Goal: Task Accomplishment & Management: Manage account settings

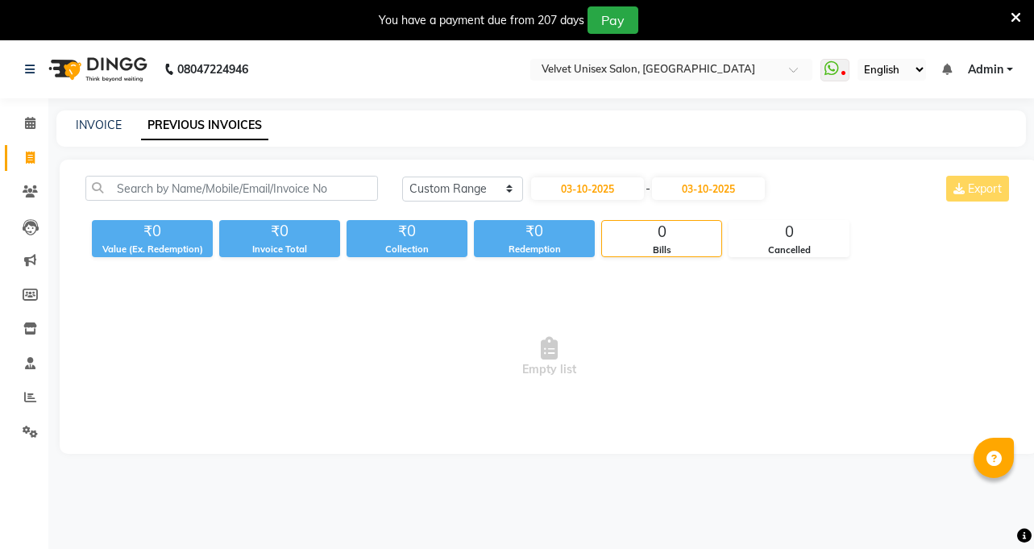
select select "range"
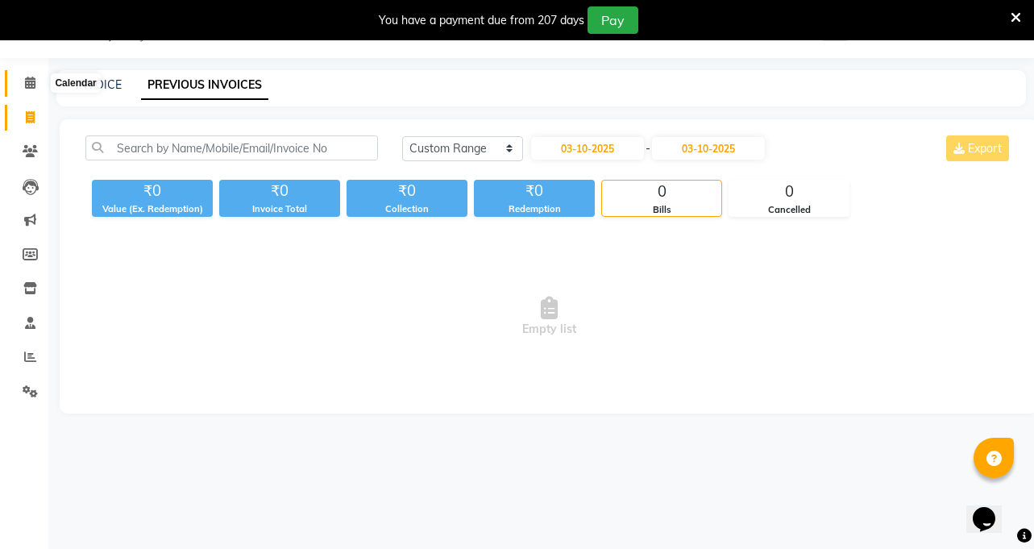
click at [28, 86] on icon at bounding box center [30, 83] width 10 height 12
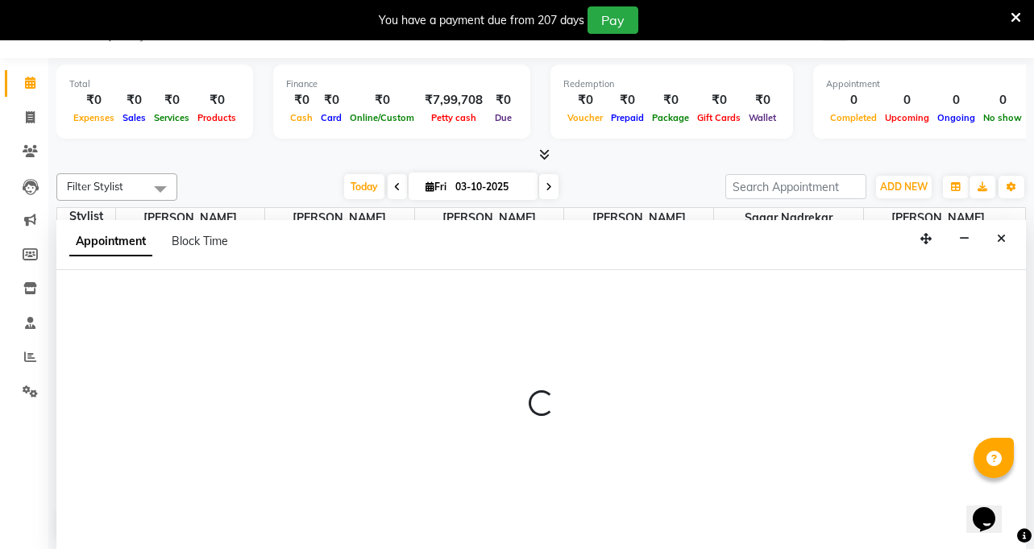
scroll to position [41, 0]
select select "35743"
select select "555"
select select "tentative"
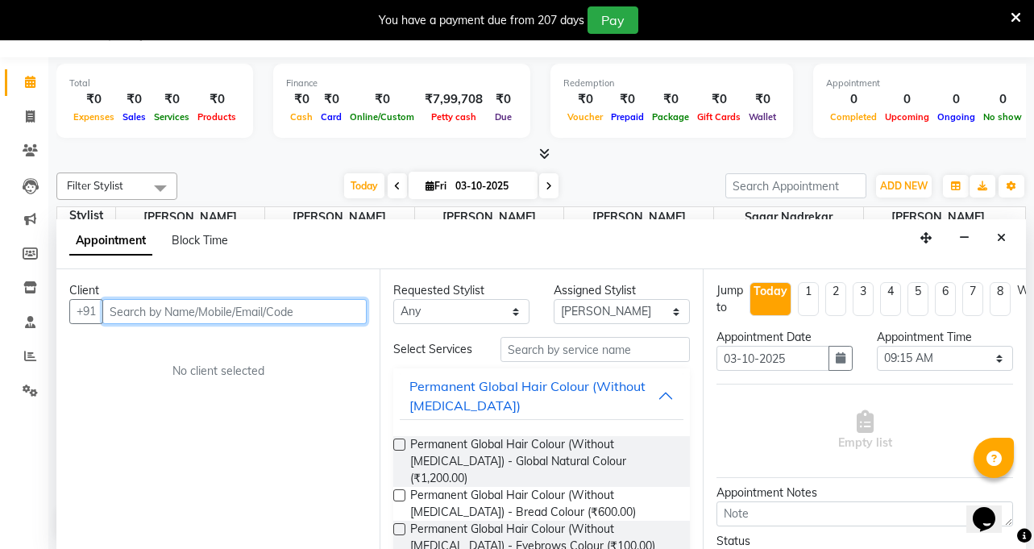
click at [181, 306] on input "text" at bounding box center [234, 311] width 264 height 25
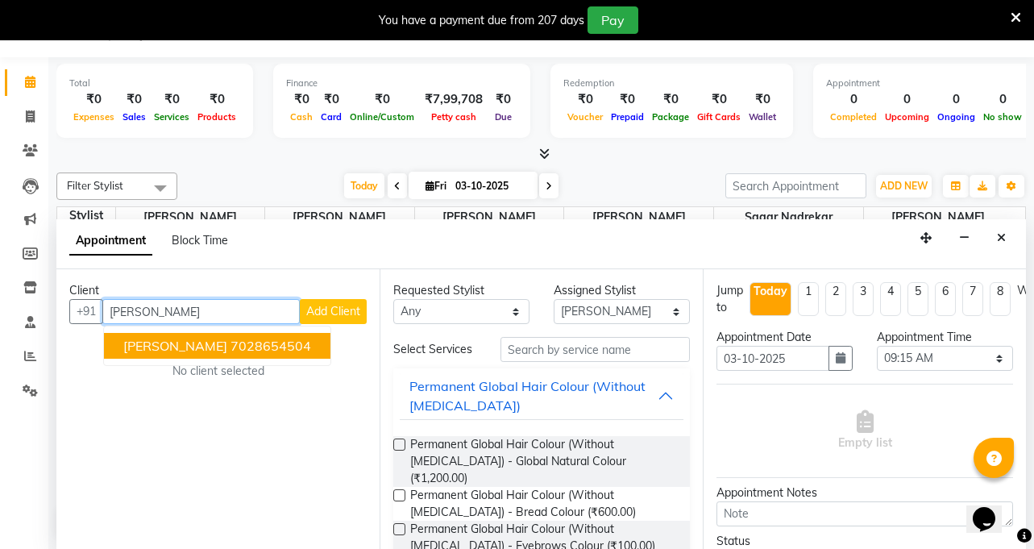
click at [195, 349] on span "[PERSON_NAME]" at bounding box center [175, 346] width 104 height 16
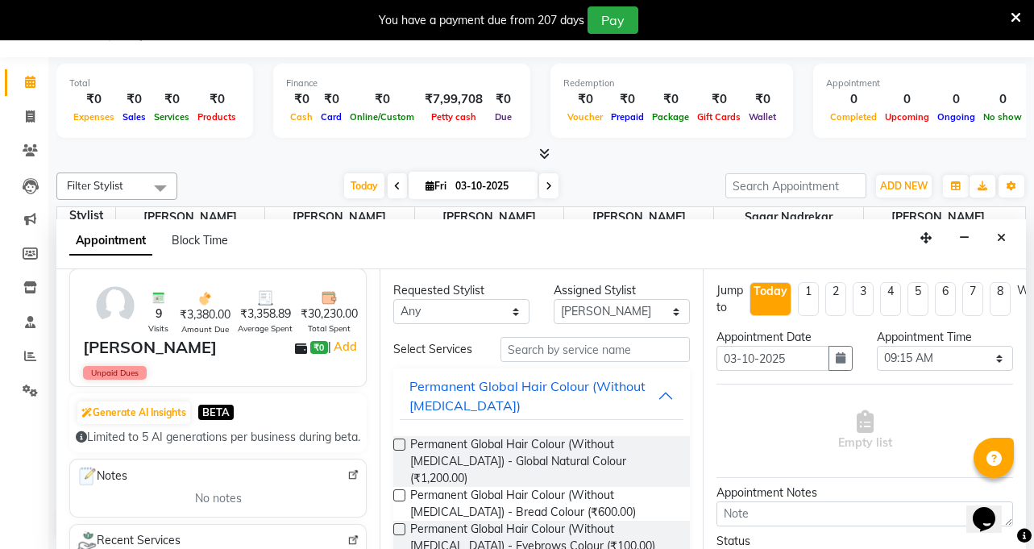
scroll to position [242, 0]
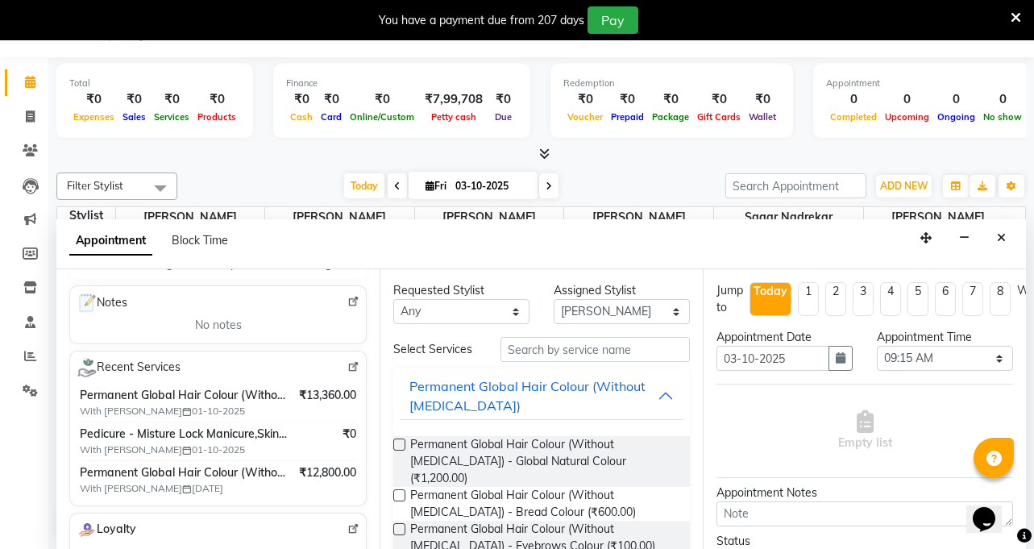
type input "7028654504"
click at [347, 308] on img at bounding box center [353, 302] width 12 height 12
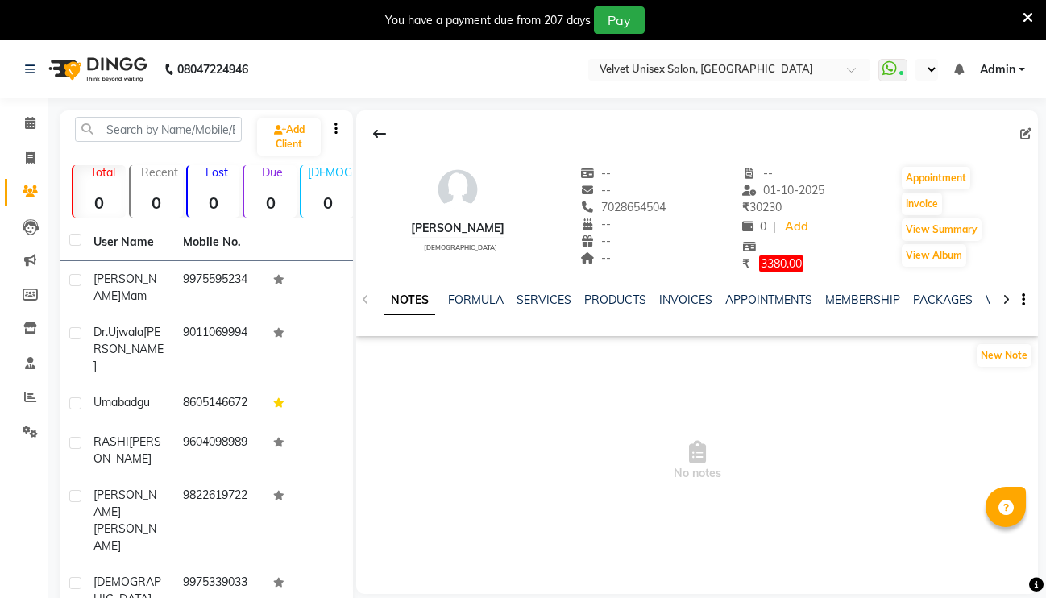
select select "en"
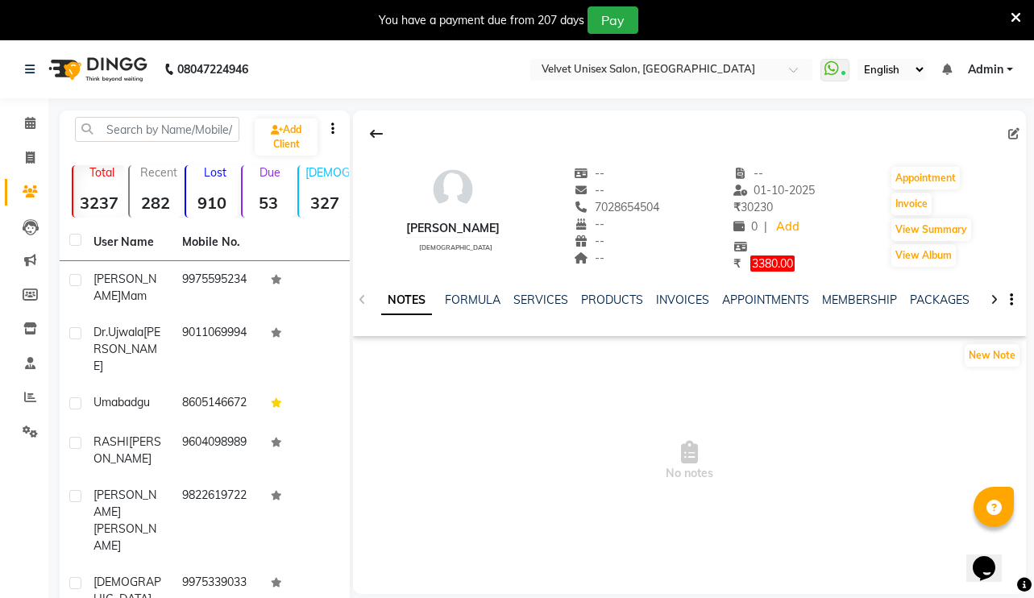
click at [1013, 13] on icon at bounding box center [1016, 17] width 10 height 15
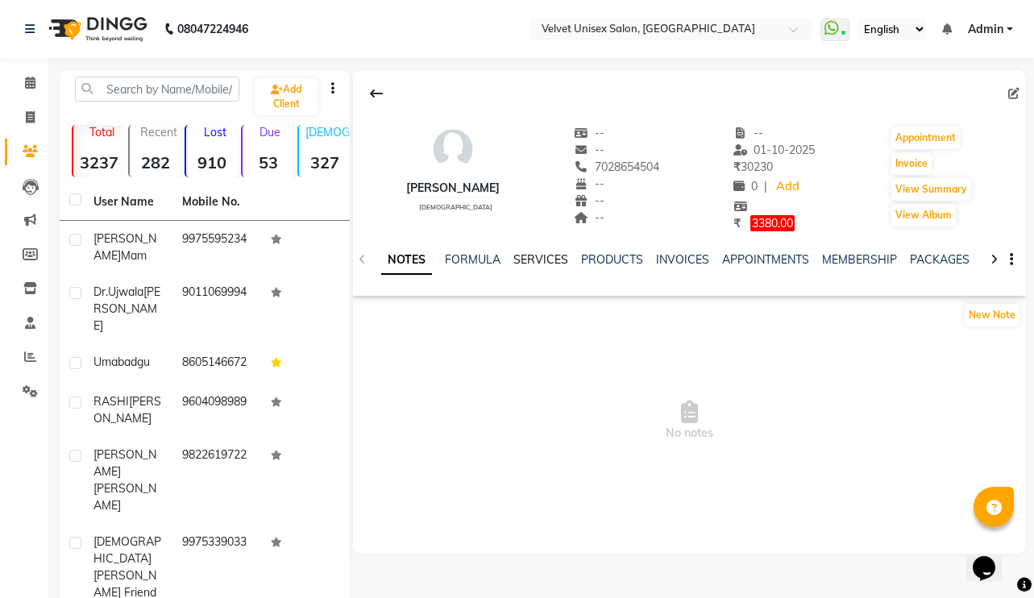
click at [551, 257] on link "SERVICES" at bounding box center [541, 259] width 55 height 15
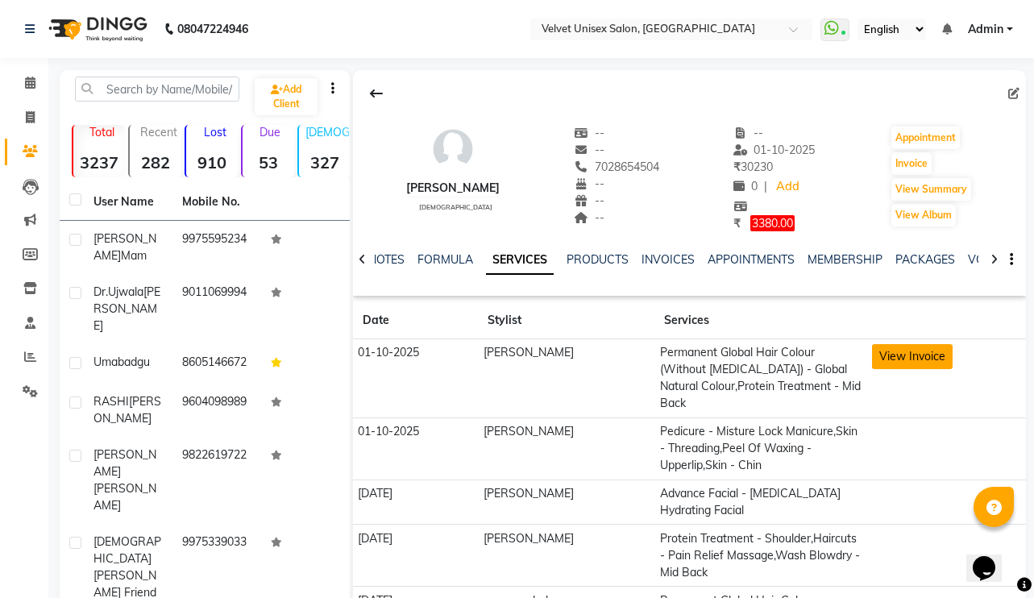
click at [895, 359] on button "View Invoice" at bounding box center [912, 356] width 81 height 25
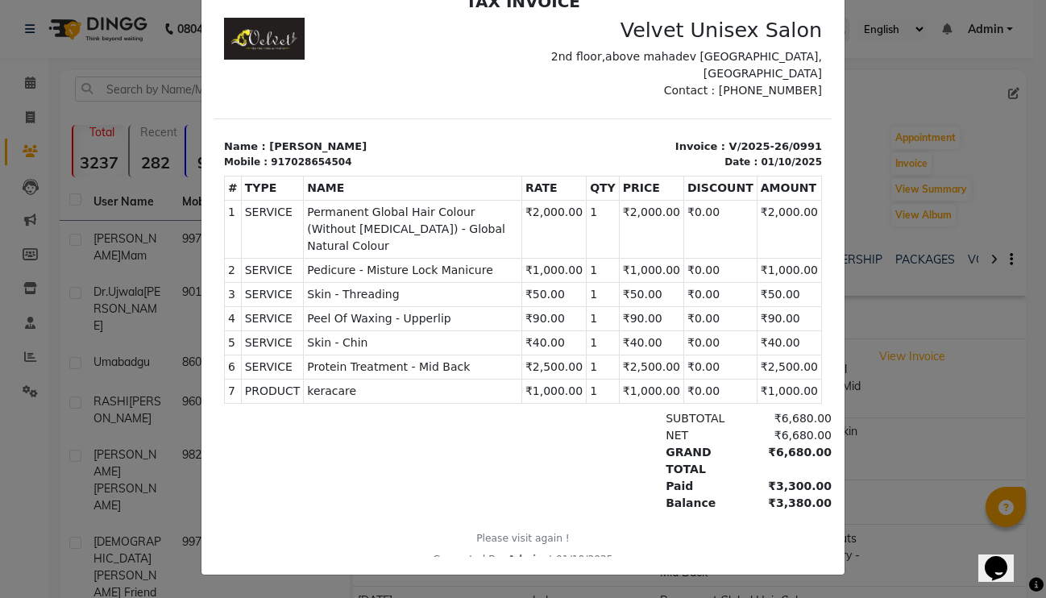
scroll to position [110, 0]
